Goal: Task Accomplishment & Management: Use online tool/utility

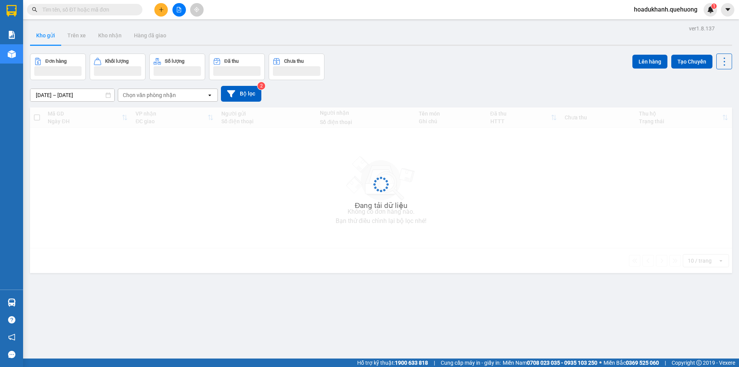
click at [647, 15] on div "hoadukhanh.quehuong 1" at bounding box center [672, 9] width 89 height 13
click at [653, 5] on span "hoadukhanh.quehuong" at bounding box center [666, 10] width 76 height 10
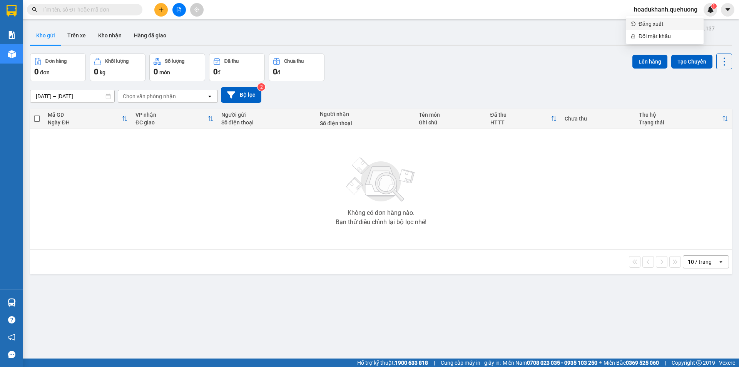
click at [647, 22] on span "Đăng xuất" at bounding box center [668, 24] width 60 height 8
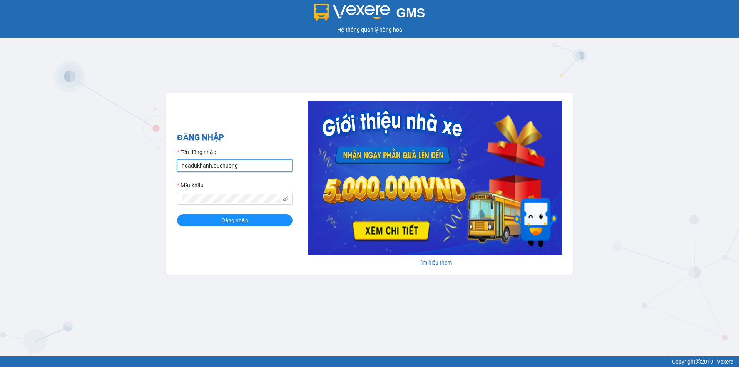
click at [240, 164] on input "hoadukhanh.quehuong" at bounding box center [234, 165] width 115 height 12
type input "hanghoapr.quehuong"
click at [221, 224] on span "Đăng nhập" at bounding box center [234, 220] width 27 height 8
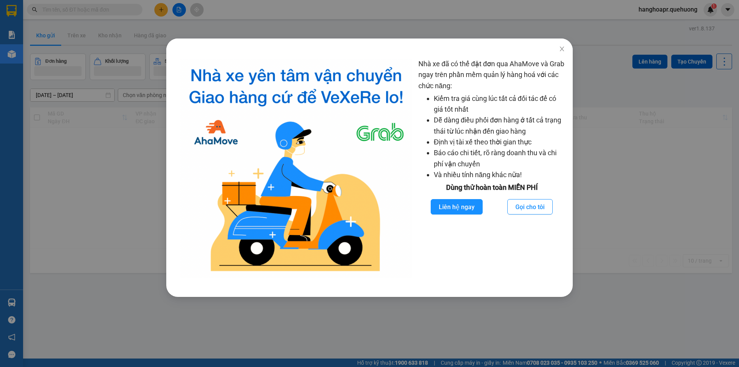
click at [145, 48] on div "Nhà xe đã có thể đặt đơn qua AhaMove và Grab ngay trên phần mềm quản lý hàng ho…" at bounding box center [369, 183] width 739 height 367
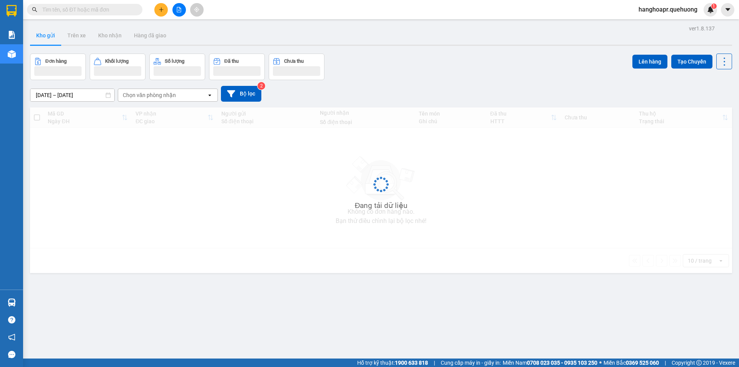
click at [157, 10] on button at bounding box center [160, 9] width 13 height 13
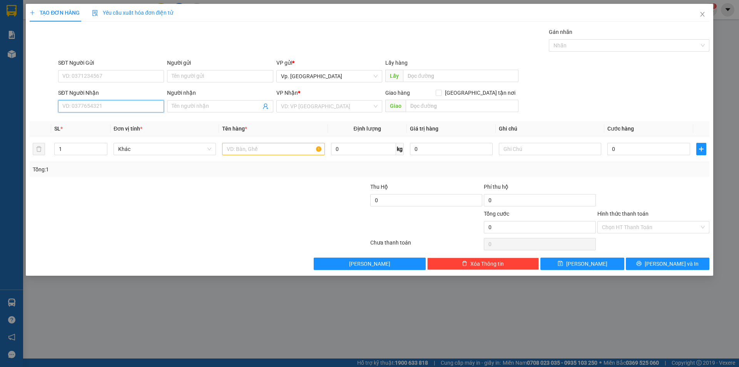
click at [119, 104] on input "SĐT Người Nhận" at bounding box center [111, 106] width 106 height 12
type input "8"
type input "0888481327"
click at [214, 103] on input "Người nhận" at bounding box center [216, 106] width 89 height 8
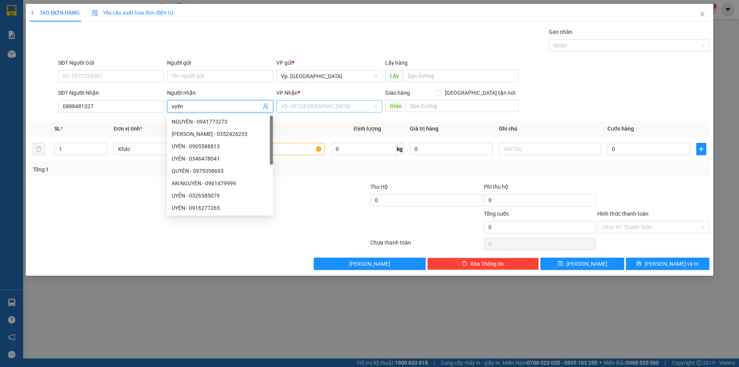
type input "uyên"
click at [297, 104] on input "search" at bounding box center [326, 106] width 91 height 12
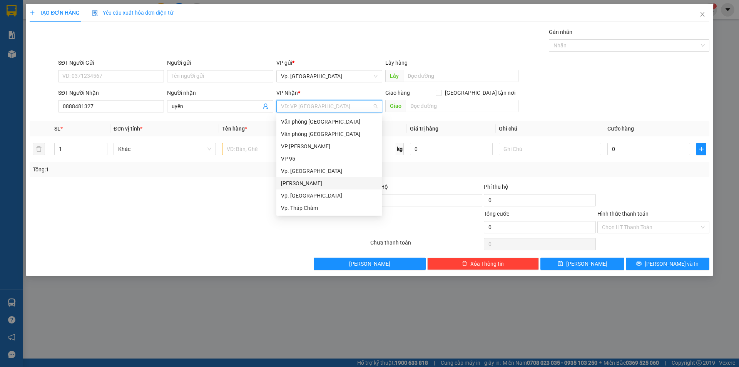
scroll to position [38, 0]
click at [316, 196] on div "VP QL13" at bounding box center [329, 194] width 97 height 8
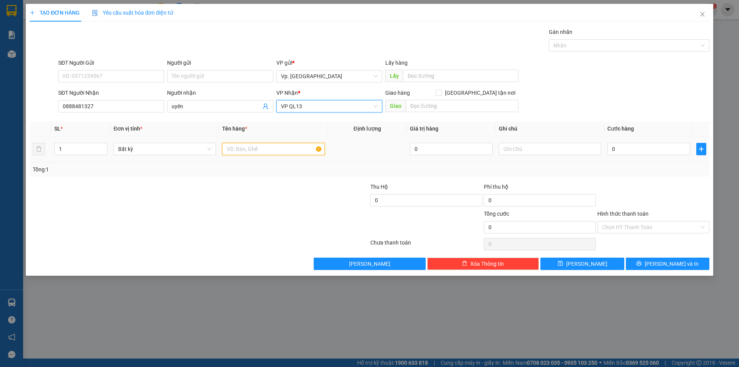
click at [254, 152] on input "text" at bounding box center [273, 149] width 102 height 12
type input "1 thùng đồ ăn"
click at [538, 150] on input "text" at bounding box center [550, 149] width 102 height 12
click at [627, 148] on input "0" at bounding box center [648, 149] width 83 height 12
type input "3"
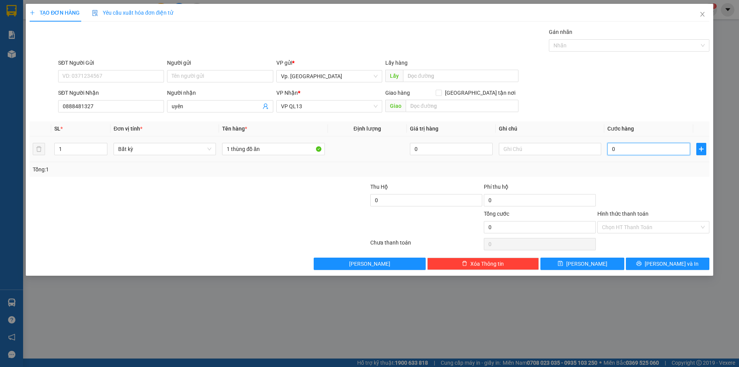
type input "3"
type input "30"
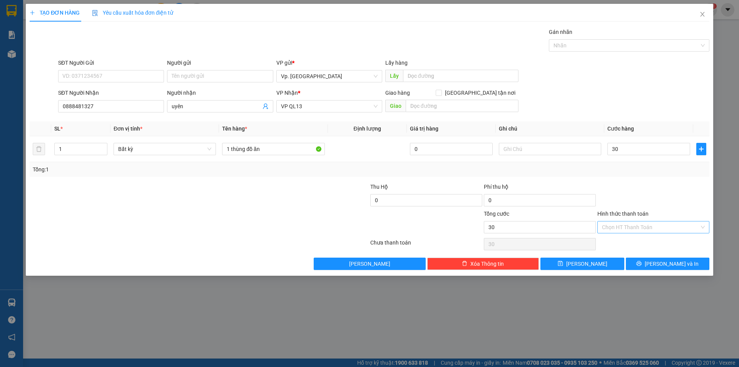
type input "30.000"
drag, startPoint x: 633, startPoint y: 232, endPoint x: 639, endPoint y: 228, distance: 7.3
click at [633, 231] on input "Hình thức thanh toán" at bounding box center [650, 227] width 97 height 12
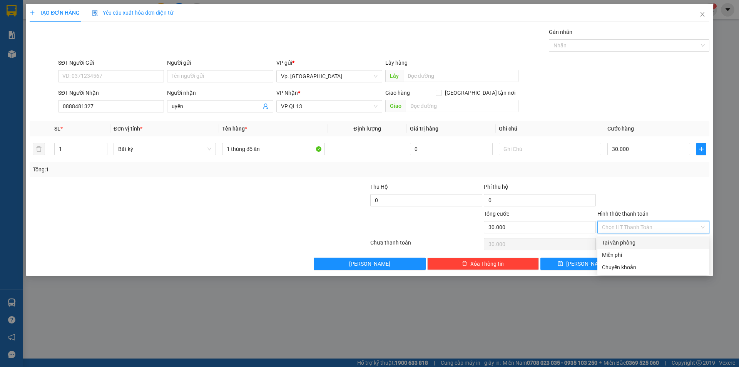
click at [631, 244] on div "Tại văn phòng" at bounding box center [653, 242] width 103 height 8
type input "0"
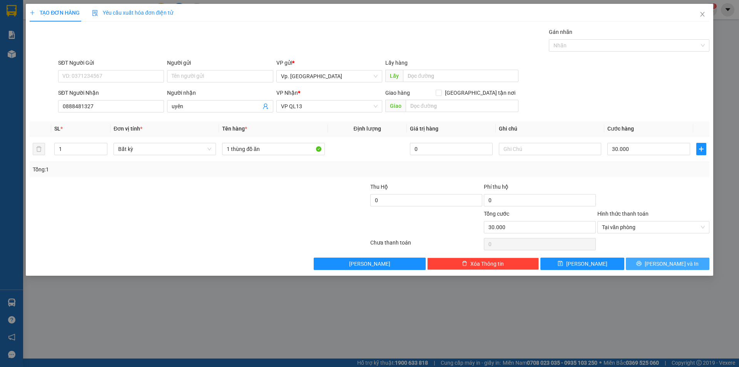
click at [646, 265] on button "[PERSON_NAME] và In" at bounding box center [668, 263] width 84 height 12
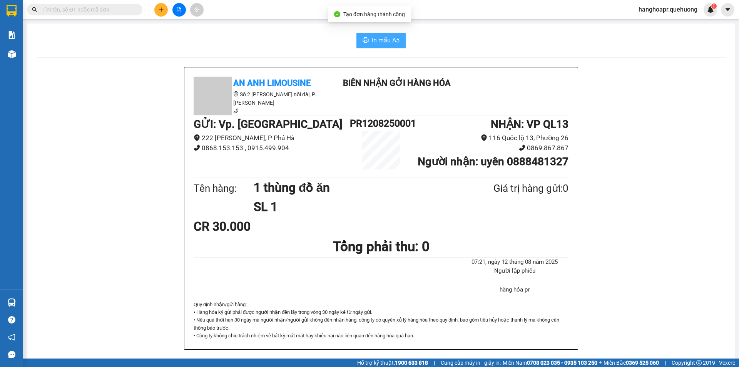
click at [384, 44] on span "In mẫu A5" at bounding box center [386, 40] width 28 height 10
click at [376, 39] on span "In mẫu A5" at bounding box center [386, 40] width 28 height 10
click at [389, 35] on span "In mẫu A5" at bounding box center [386, 40] width 28 height 10
drag, startPoint x: 317, startPoint y: 17, endPoint x: 421, endPoint y: 67, distance: 116.2
click at [421, 67] on section "Kết quả tìm kiếm ( 0 ) Bộ lọc No Data hanghoapr.quehuong 1 Báo cáo Báo cáo dòng…" at bounding box center [369, 183] width 739 height 367
